Goal: Entertainment & Leisure: Consume media (video, audio)

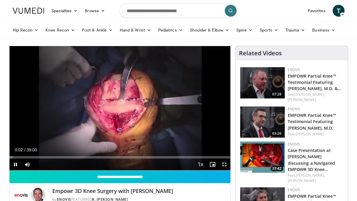
click at [224, 163] on span "Video Player" at bounding box center [224, 164] width 12 height 12
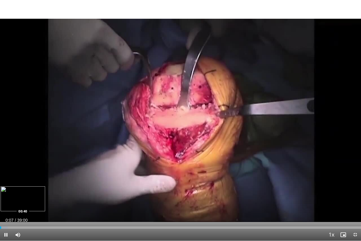
click at [6, 200] on div "Loaded : 2.12% 00:07 00:40" at bounding box center [180, 227] width 361 height 2
click at [13, 200] on div "Loaded : 2.12% 00:41 01:24" at bounding box center [180, 227] width 361 height 2
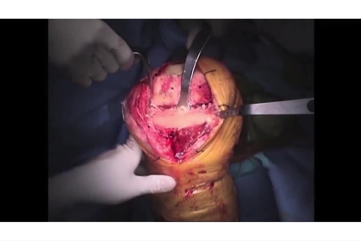
click at [17, 200] on div "10 seconds Tap to unmute" at bounding box center [180, 120] width 361 height 241
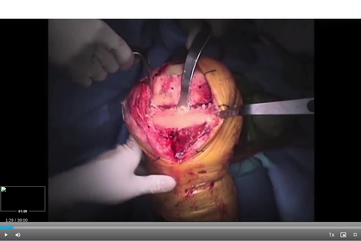
click at [11, 200] on div "Loaded : 6.42% 01:29 01:09" at bounding box center [180, 226] width 361 height 6
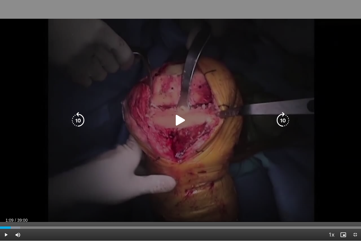
click at [181, 121] on icon "Video Player" at bounding box center [180, 120] width 17 height 17
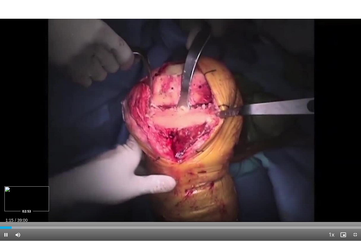
click at [26, 200] on div "Loaded : 5.93% 01:15 02:53" at bounding box center [180, 226] width 361 height 6
click at [37, 200] on div "Loaded : 9.75% 02:56 03:58" at bounding box center [180, 227] width 361 height 2
click at [43, 200] on div "Loaded : 11.87% 04:00 04:39" at bounding box center [180, 227] width 361 height 2
click at [52, 200] on div "Loaded : 12.83% 05:38 05:36" at bounding box center [180, 227] width 361 height 2
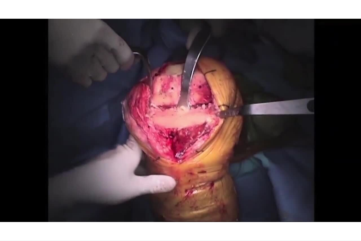
click at [62, 200] on video-js "**********" at bounding box center [180, 120] width 361 height 241
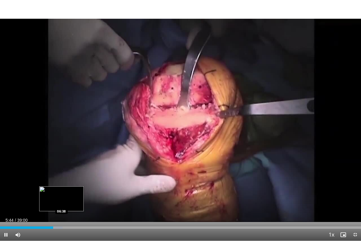
click at [62, 200] on div "Progress Bar" at bounding box center [57, 227] width 11 height 2
click at [74, 200] on div "Loaded : 20.77% 07:59 07:59" at bounding box center [180, 227] width 361 height 2
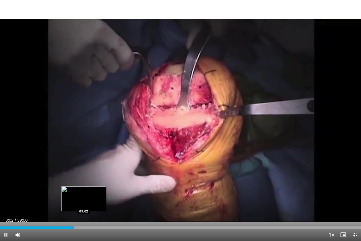
click at [84, 200] on div "Loaded : 21.82% 08:02 09:02" at bounding box center [180, 227] width 361 height 2
click at [81, 200] on div "09:07" at bounding box center [42, 227] width 85 height 2
click at [75, 200] on div "Loaded : 25.24% 08:04 08:08" at bounding box center [180, 227] width 361 height 2
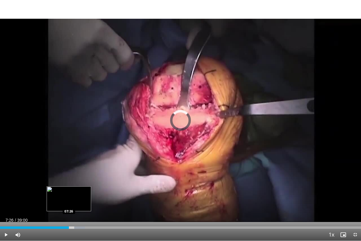
click at [69, 200] on div "07:26" at bounding box center [34, 227] width 69 height 2
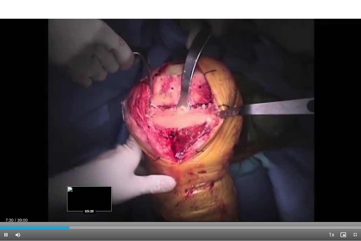
click at [89, 200] on div "Loaded : 22.04% 07:30 09:39" at bounding box center [180, 227] width 361 height 2
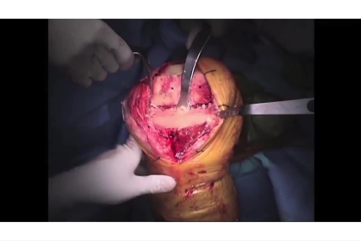
click at [93, 200] on video-js "**********" at bounding box center [180, 120] width 361 height 241
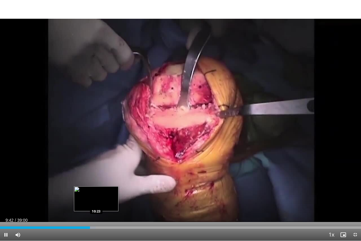
click at [96, 200] on div "Loaded : 26.52% 09:42 10:23" at bounding box center [180, 227] width 361 height 2
click at [103, 200] on div "Loaded : 29.09% 10:29 11:07" at bounding box center [180, 227] width 361 height 2
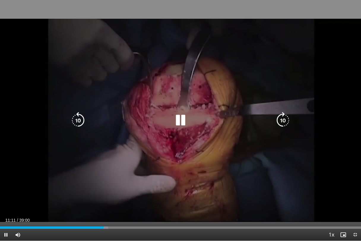
click at [111, 200] on div "Loaded : 29.94% 11:11 11:59" at bounding box center [180, 227] width 361 height 2
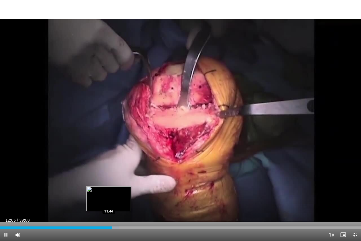
click at [109, 200] on div "Loaded : 32.94% 12:06 11:44" at bounding box center [180, 227] width 361 height 2
click at [112, 200] on div "12:33" at bounding box center [58, 227] width 116 height 2
click at [108, 200] on div "11:44" at bounding box center [54, 227] width 109 height 2
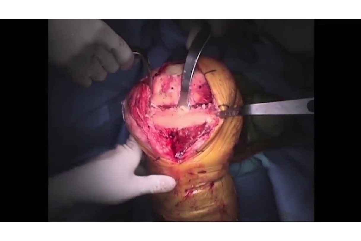
click at [106, 200] on video-js "**********" at bounding box center [180, 120] width 361 height 241
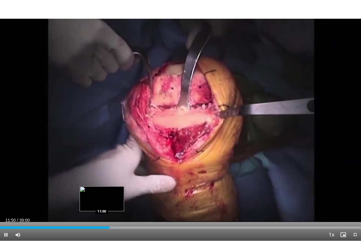
click at [102, 200] on div "Loaded : 32.94% 11:50 11:00" at bounding box center [180, 227] width 361 height 2
click at [108, 200] on div "Progress Bar" at bounding box center [109, 227] width 12 height 2
click at [116, 200] on div "Loaded : 32.51% 11:39 12:26" at bounding box center [180, 227] width 361 height 2
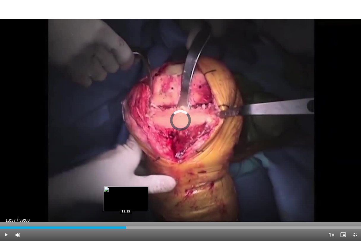
click at [126, 200] on div "Progress Bar" at bounding box center [126, 227] width 1 height 2
click at [133, 200] on div "Loaded : 36.36% 13:40 14:22" at bounding box center [180, 227] width 361 height 2
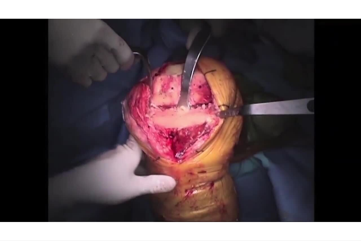
click at [142, 200] on div "10 seconds Tap to unmute" at bounding box center [180, 120] width 361 height 241
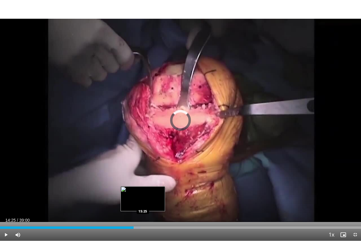
click at [143, 200] on div "Loaded : 38.93% 14:25 15:25" at bounding box center [180, 227] width 361 height 2
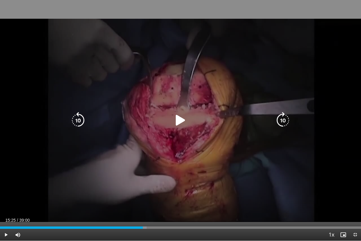
click at [180, 120] on icon "Video Player" at bounding box center [180, 120] width 17 height 17
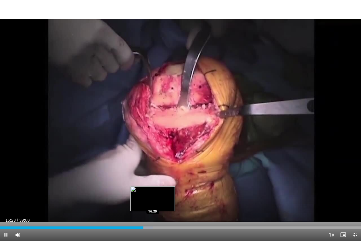
click at [153, 200] on div "Loaded : 42.35% 15:28 16:29" at bounding box center [180, 227] width 361 height 2
click at [159, 200] on div "Loaded : 45.34% 17:11 17:11" at bounding box center [180, 227] width 361 height 2
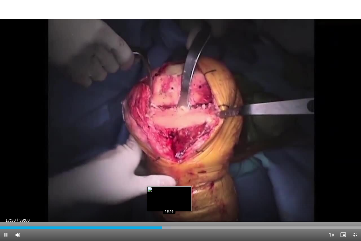
click at [169, 200] on div "Loaded : 47.48% 17:30 18:16" at bounding box center [180, 227] width 361 height 2
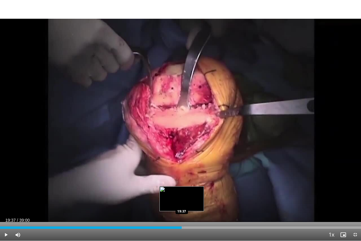
click at [182, 200] on div "Loaded : 50.90% 18:52 19:37" at bounding box center [180, 227] width 361 height 2
click at [191, 200] on div "Progress Bar" at bounding box center [189, 227] width 14 height 2
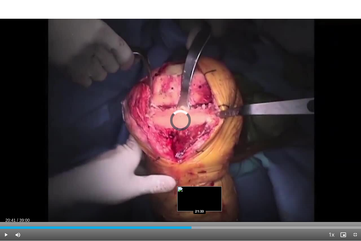
click at [199, 200] on div "Progress Bar" at bounding box center [194, 227] width 14 height 2
click at [206, 200] on div "Progress Bar" at bounding box center [202, 227] width 15 height 2
click at [203, 200] on div "Loaded : 59.03% 22:13 21:50" at bounding box center [180, 227] width 361 height 2
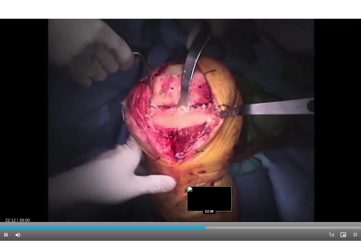
click at [209, 200] on div "Loaded : 59.46% 22:12 22:36" at bounding box center [180, 227] width 361 height 2
click at [208, 200] on div "22:38" at bounding box center [104, 227] width 208 height 2
click at [215, 200] on div "Progress Bar" at bounding box center [214, 227] width 15 height 2
click at [219, 200] on div "Progress Bar" at bounding box center [218, 227] width 14 height 2
click at [222, 200] on div "Progress Bar" at bounding box center [221, 227] width 14 height 2
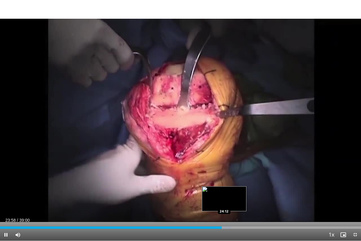
click at [224, 200] on div "Loaded : 64.01% 23:58 24:12" at bounding box center [180, 227] width 361 height 2
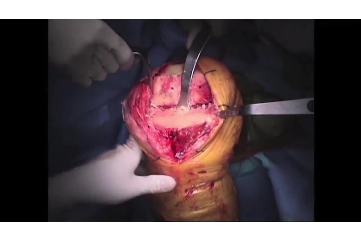
click at [228, 200] on video-js "**********" at bounding box center [180, 120] width 361 height 241
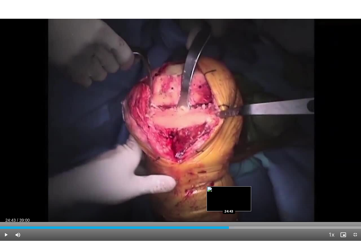
click at [229, 200] on div "Progress Bar" at bounding box center [227, 227] width 14 height 2
click at [233, 200] on div "Loaded : 66.30% 24:50 25:12" at bounding box center [180, 227] width 361 height 2
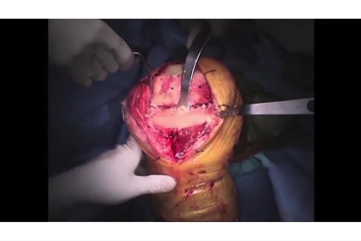
click at [240, 200] on div "10 seconds Tap to unmute" at bounding box center [180, 120] width 361 height 241
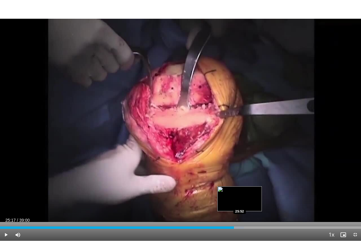
click at [240, 200] on div "Loaded : 67.59% 25:17 25:52" at bounding box center [180, 227] width 361 height 2
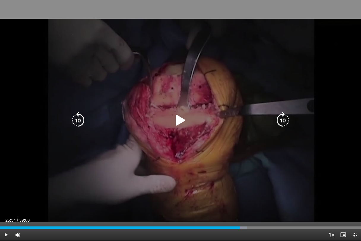
click at [176, 120] on icon "Video Player" at bounding box center [180, 120] width 17 height 17
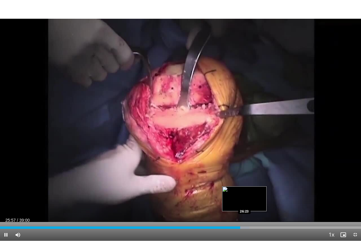
click at [244, 200] on div "Loaded : 69.10% 25:57 26:23" at bounding box center [180, 226] width 361 height 6
click at [250, 200] on div "Loaded : 71.44% 26:52 27:00" at bounding box center [180, 226] width 361 height 6
click at [252, 200] on div "Loaded : 72.06% 27:13 27:13" at bounding box center [180, 227] width 361 height 2
click at [260, 200] on div "Loaded : 73.76% 27:46 28:03" at bounding box center [180, 227] width 361 height 2
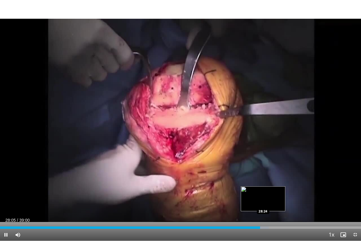
click at [263, 200] on div "Progress Bar" at bounding box center [261, 227] width 13 height 2
click at [266, 200] on div "Loaded : 75.72% 28:27 28:46" at bounding box center [180, 227] width 361 height 2
click at [270, 200] on div "Progress Bar" at bounding box center [269, 227] width 15 height 2
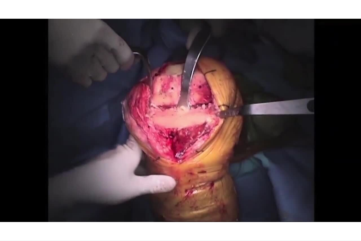
click at [274, 200] on div "10 seconds Tap to unmute" at bounding box center [180, 120] width 361 height 241
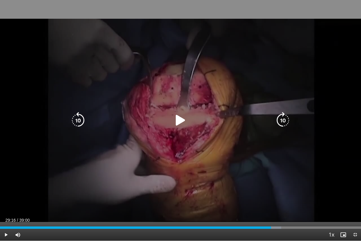
click at [182, 119] on icon "Video Player" at bounding box center [180, 120] width 17 height 17
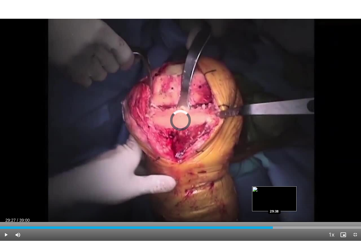
click at [274, 200] on div "Loaded : 78.28% 29:27 29:38" at bounding box center [180, 227] width 361 height 2
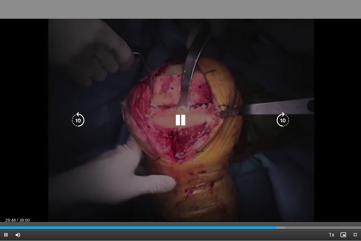
click at [181, 117] on icon "Video Player" at bounding box center [180, 120] width 17 height 17
click at [181, 121] on icon "Video Player" at bounding box center [180, 120] width 17 height 17
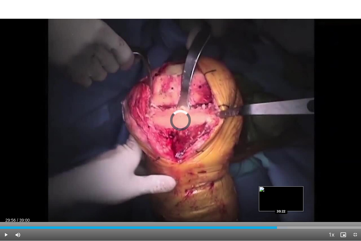
click at [282, 200] on div "Progress Bar" at bounding box center [279, 227] width 15 height 2
click at [288, 200] on div "Loaded : 79.69% 30:25 31:10" at bounding box center [180, 227] width 361 height 2
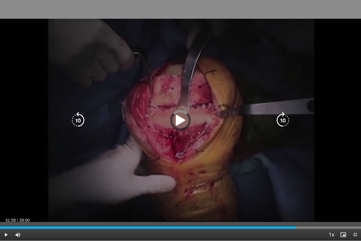
click at [296, 200] on div "Loaded : 81.28% 31:58 31:54" at bounding box center [180, 227] width 361 height 2
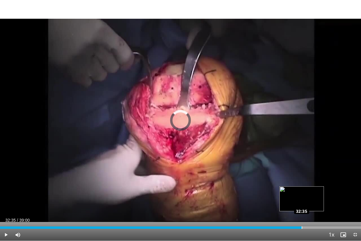
click at [302, 200] on div "Loaded : 83.42% 32:35 32:35" at bounding box center [180, 227] width 361 height 2
click at [308, 200] on div "Loaded : 85.13% 32:38 33:15" at bounding box center [180, 227] width 361 height 2
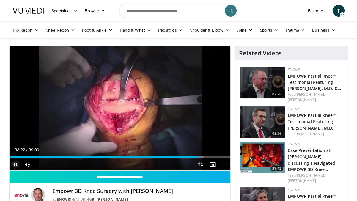
click at [13, 163] on span "Video Player" at bounding box center [16, 164] width 12 height 12
